Goal: Transaction & Acquisition: Purchase product/service

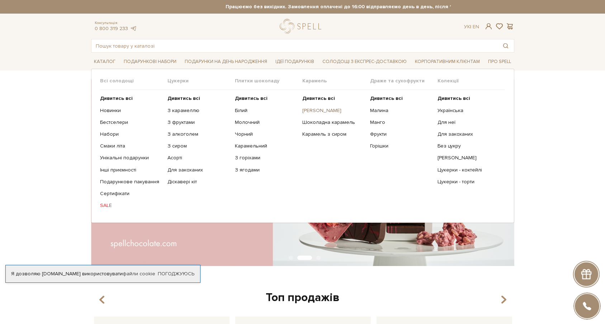
click at [320, 108] on link "[PERSON_NAME]" at bounding box center [333, 111] width 62 height 6
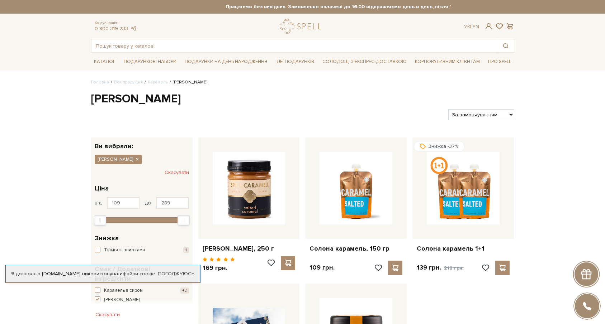
scroll to position [110, 0]
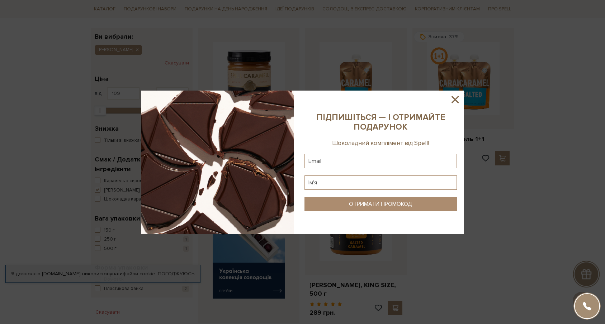
click at [454, 97] on icon at bounding box center [455, 100] width 12 height 12
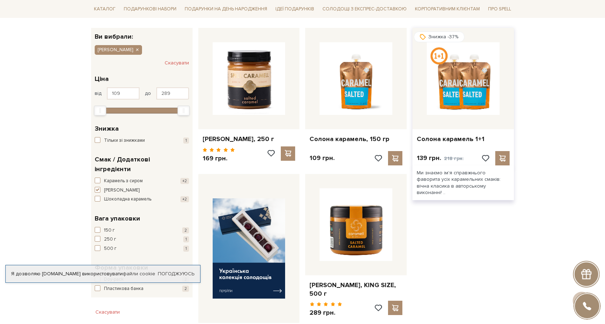
click at [465, 89] on img at bounding box center [463, 78] width 73 height 73
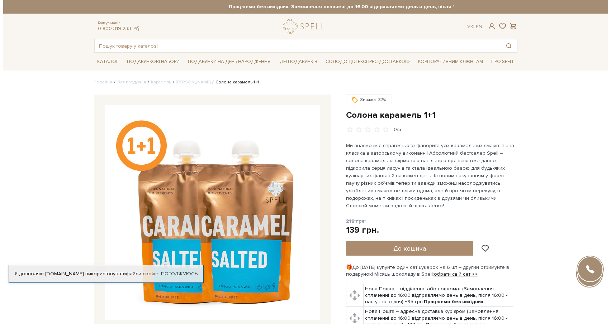
scroll to position [146, 0]
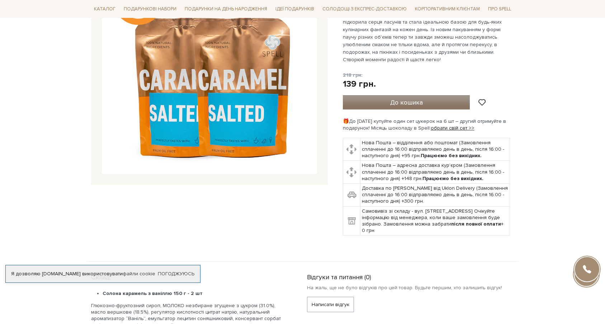
click at [398, 99] on span "До кошика" at bounding box center [406, 103] width 33 height 8
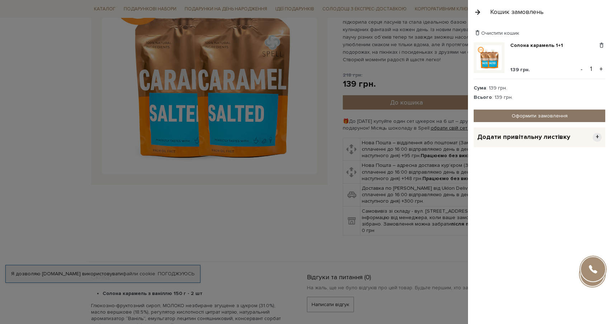
click at [516, 117] on link "Оформити замовлення" at bounding box center [539, 116] width 132 height 13
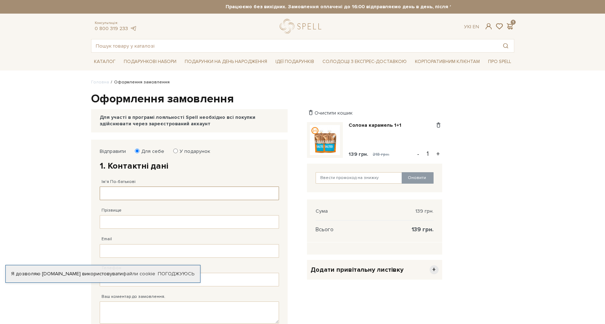
click at [137, 194] on input "Ім'я По-батькові" at bounding box center [189, 194] width 179 height 14
type input "[PERSON_NAME]"
click at [120, 222] on input "Прізвище" at bounding box center [189, 222] width 179 height 14
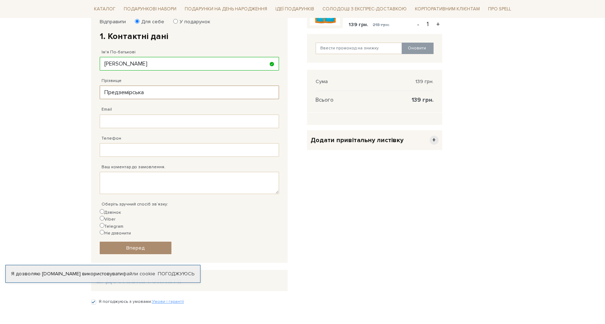
scroll to position [183, 0]
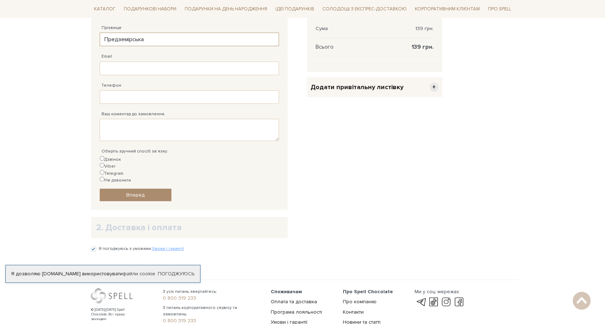
type input "Предземірська"
click at [131, 68] on input "Email" at bounding box center [189, 69] width 179 height 14
type input "[EMAIL_ADDRESS][DOMAIN_NAME]"
click at [111, 99] on input "Телефон" at bounding box center [189, 97] width 179 height 14
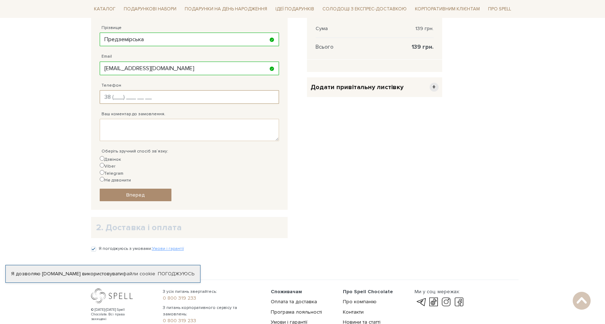
click at [114, 98] on input "Телефон" at bounding box center [189, 97] width 179 height 14
type input "[PHONE_NUMBER]"
click at [127, 160] on div "Дзвінок Viber Telegram Не дзвонити" at bounding box center [189, 170] width 179 height 28
click at [104, 163] on input "Viber" at bounding box center [102, 165] width 5 height 5
radio input "true"
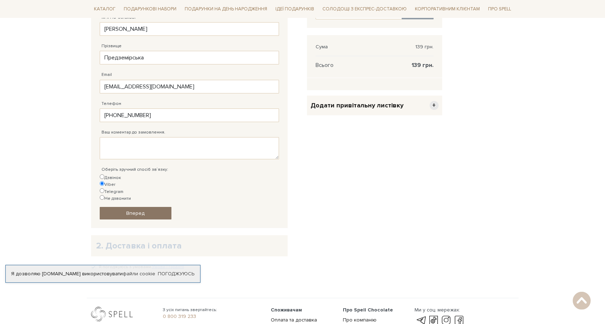
scroll to position [219, 0]
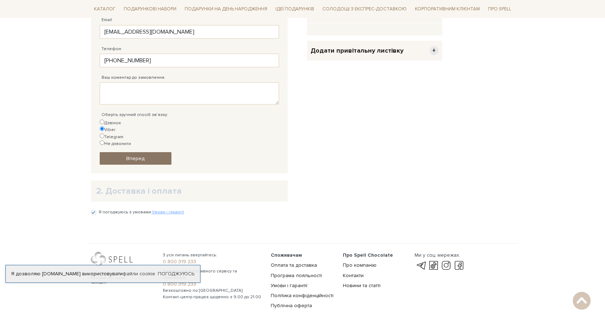
click at [156, 152] on link "Вперед" at bounding box center [136, 158] width 72 height 13
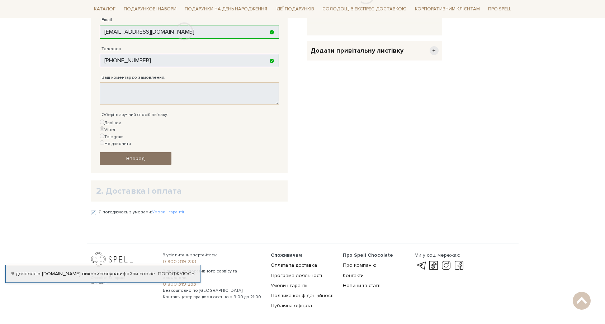
scroll to position [140, 0]
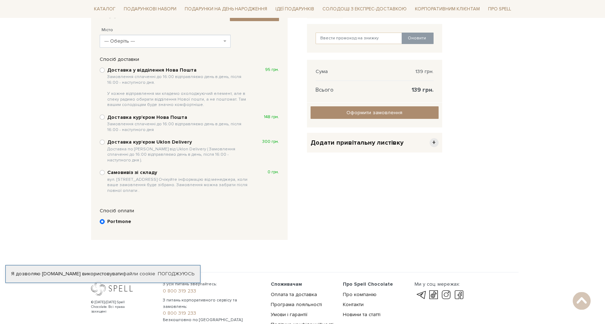
click at [145, 74] on b "Доставка у відділення Нова Пошта Замовлення сплаченні до 16:00 відправляємо ден…" at bounding box center [178, 87] width 143 height 41
click at [105, 73] on input "Доставка у відділення Нова Пошта Замовлення сплаченні до 16:00 відправляємо ден…" at bounding box center [102, 70] width 5 height 5
radio input "true"
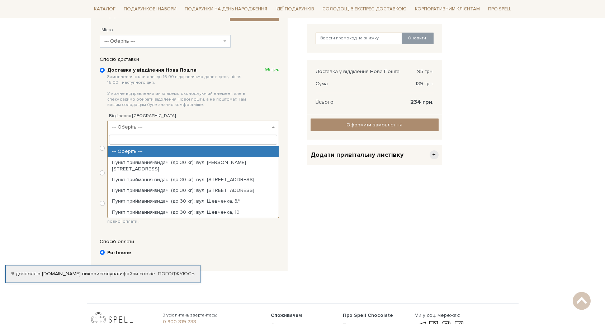
click at [172, 128] on span "--- Оберіть ---" at bounding box center [191, 127] width 158 height 7
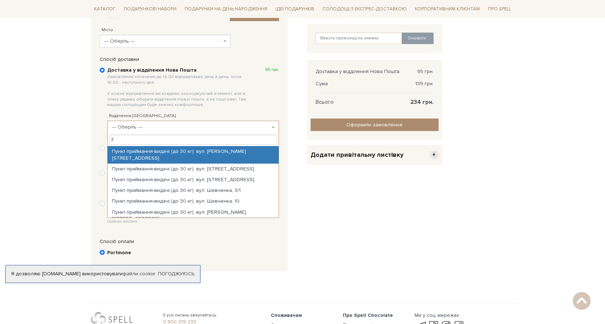
type input "34"
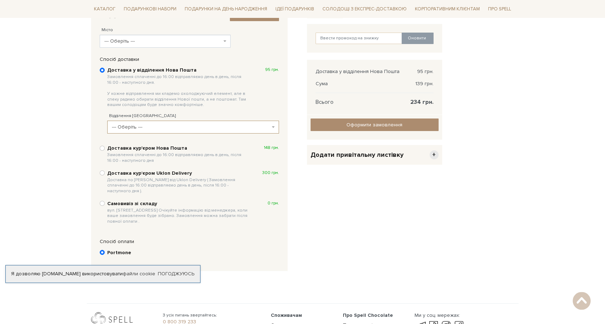
click at [332, 190] on div "Очистити кошик Солона карамель 1+1 139 грн. 218 грн. Видалити Додати в обрані -…" at bounding box center [374, 139] width 144 height 278
click at [143, 43] on span "--- Оберіть ---" at bounding box center [162, 41] width 117 height 7
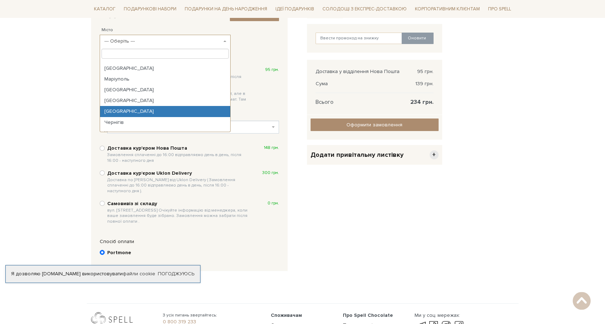
scroll to position [37, 0]
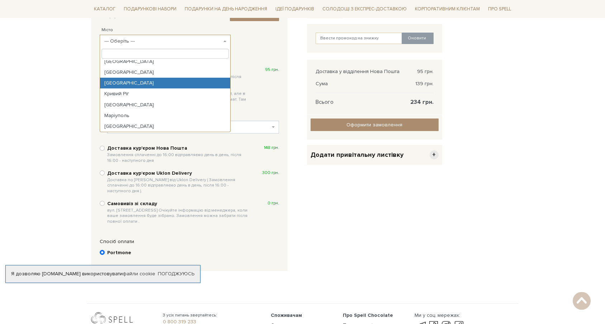
select select "[GEOGRAPHIC_DATA]"
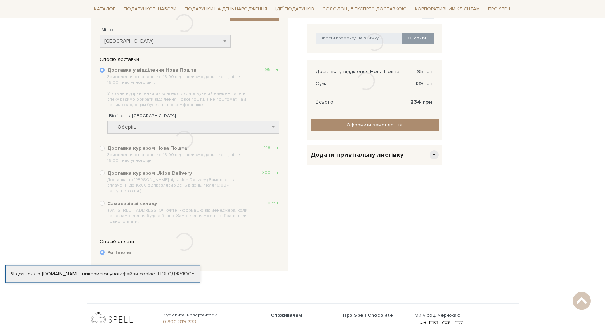
click at [132, 128] on div at bounding box center [184, 139] width 186 height 167
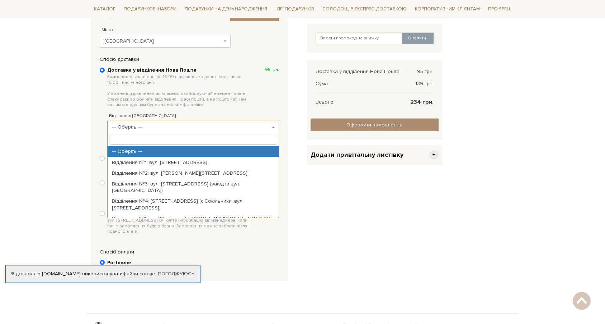
click at [152, 130] on span "--- Оберіть ---" at bounding box center [191, 127] width 158 height 7
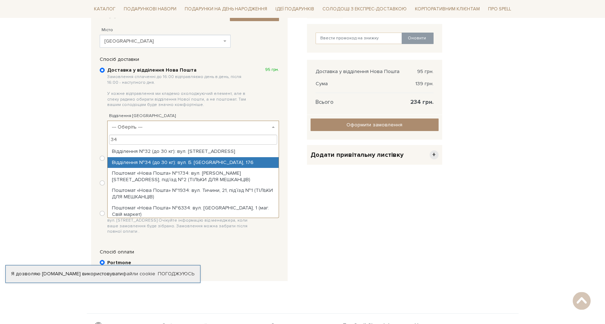
type input "34"
select select "Відділення №34 (до 30 кг): вул. Б. [GEOGRAPHIC_DATA], 176"
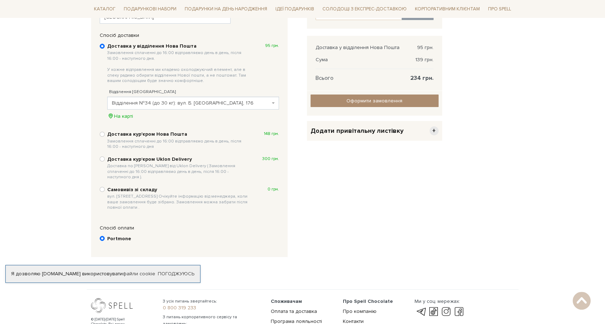
scroll to position [213, 0]
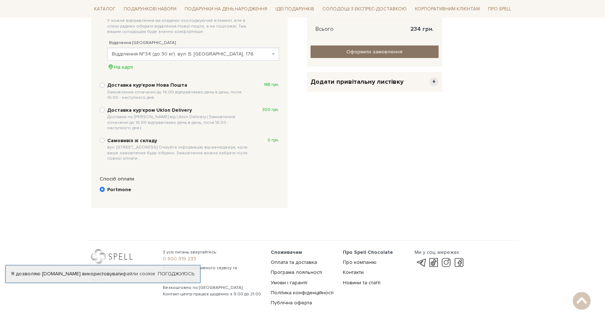
click at [320, 54] on input "Оформити замовлення" at bounding box center [374, 52] width 128 height 13
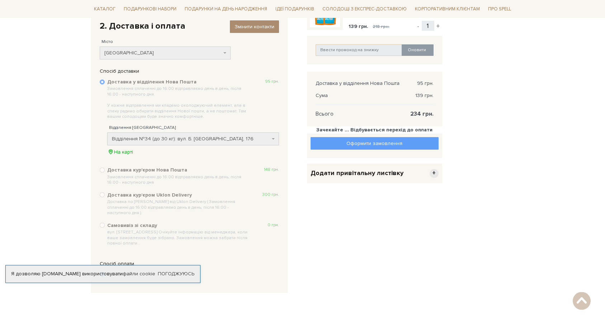
scroll to position [103, 0]
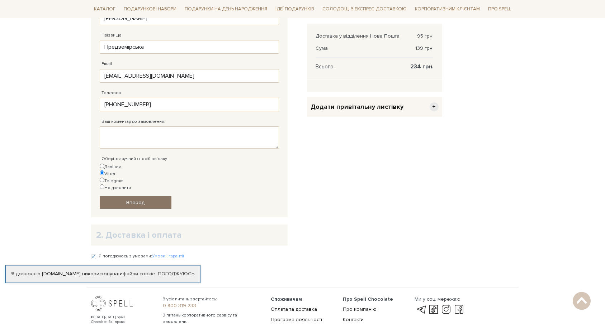
scroll to position [177, 0]
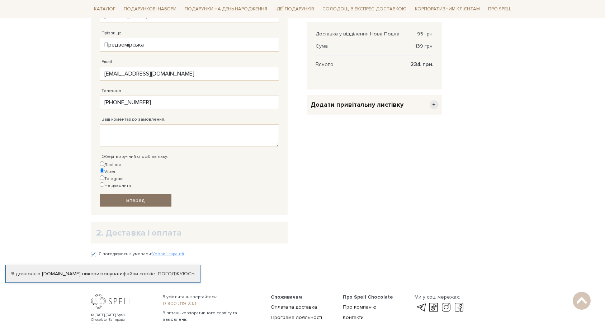
click at [140, 197] on span "Вперед" at bounding box center [135, 200] width 18 height 6
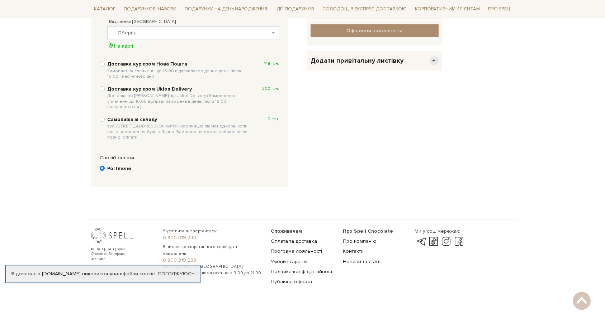
scroll to position [236, 0]
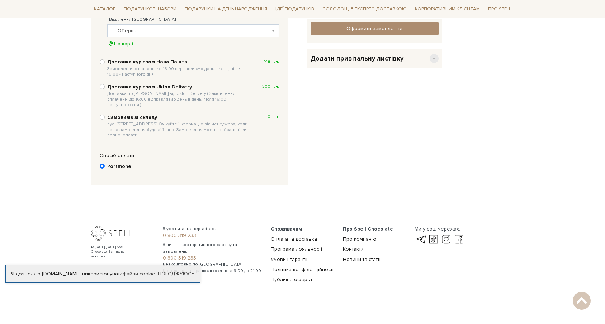
click at [118, 163] on b "Portmone" at bounding box center [119, 166] width 24 height 6
click at [105, 164] on input "Portmone" at bounding box center [102, 166] width 5 height 5
click at [103, 164] on input "Portmone" at bounding box center [102, 166] width 5 height 5
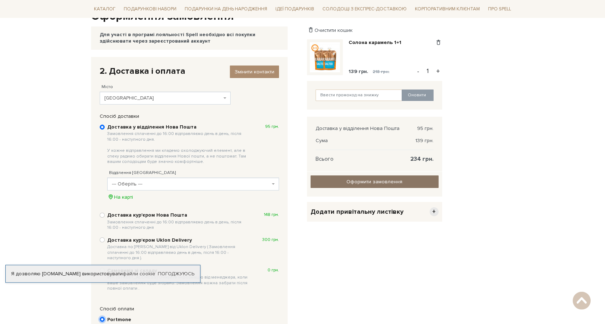
scroll to position [17, 0]
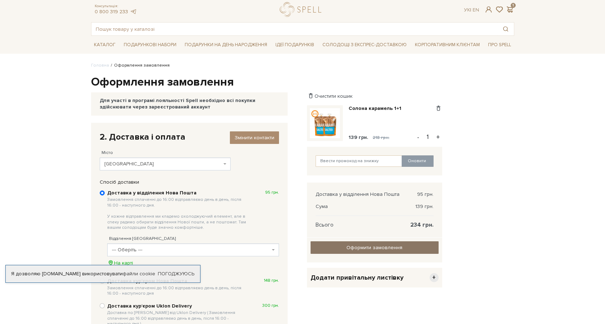
click at [344, 248] on input "Оформити замовлення" at bounding box center [374, 248] width 128 height 13
